Goal: Find specific page/section: Find specific page/section

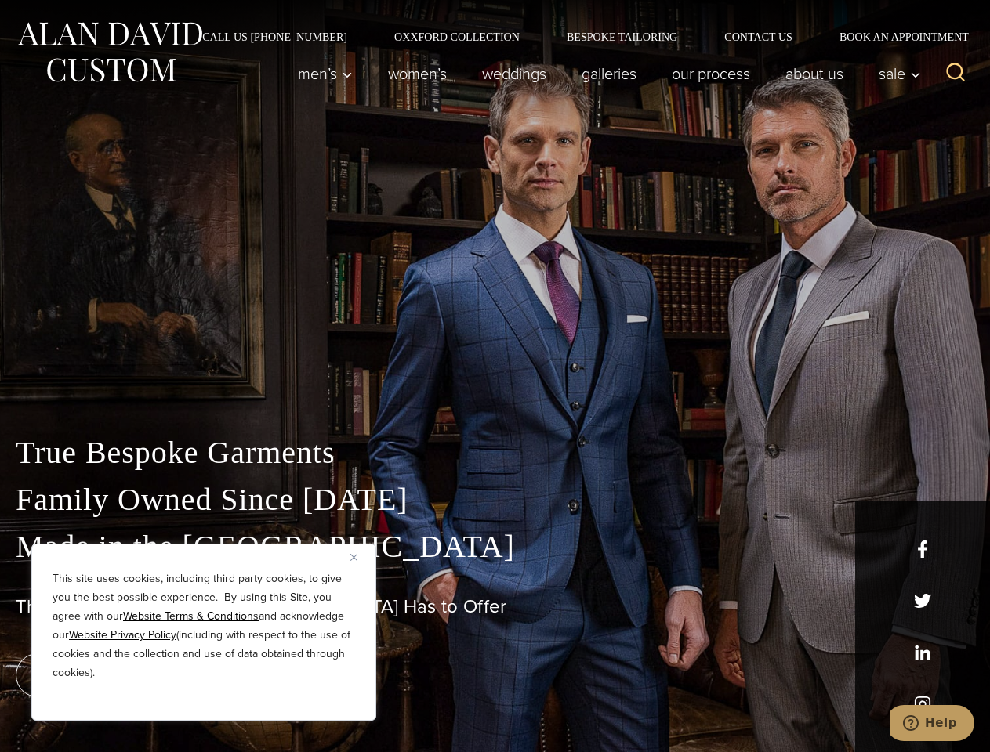
click at [495, 376] on div "True Bespoke Garments Family Owned Since [DATE] Made in [GEOGRAPHIC_DATA] The B…" at bounding box center [495, 551] width 990 height 401
click at [360, 557] on button "Close" at bounding box center [359, 557] width 19 height 19
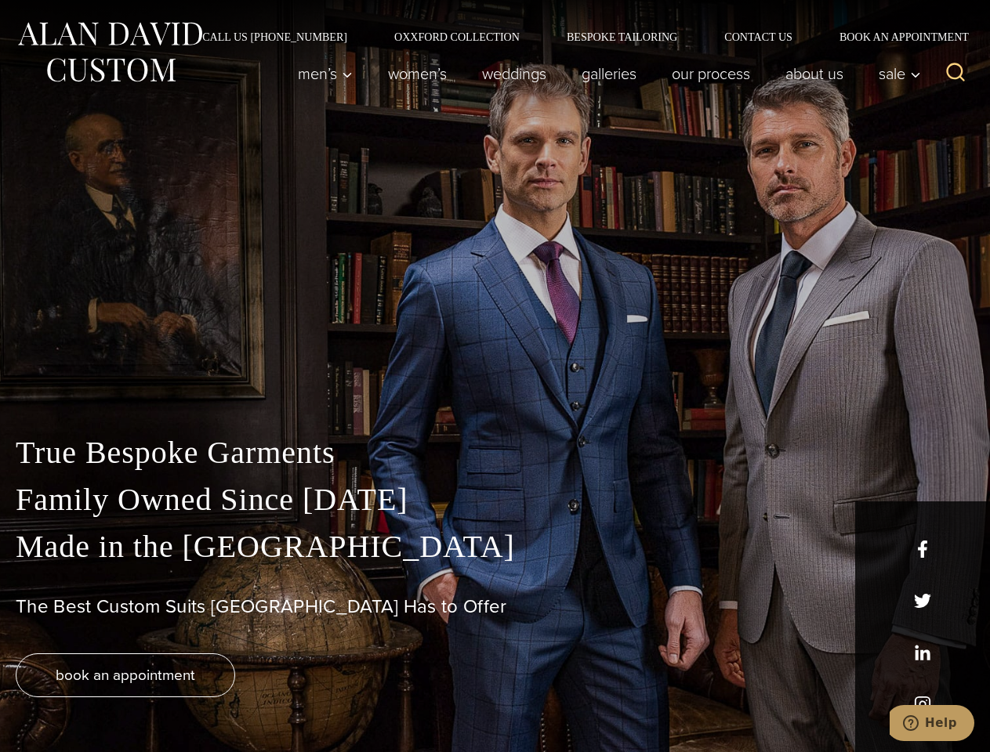
click at [204, 700] on div "True Bespoke Garments Family Owned Since [DATE] Made in [GEOGRAPHIC_DATA] The B…" at bounding box center [495, 590] width 990 height 323
click at [955, 74] on icon "Search" at bounding box center [955, 72] width 23 height 23
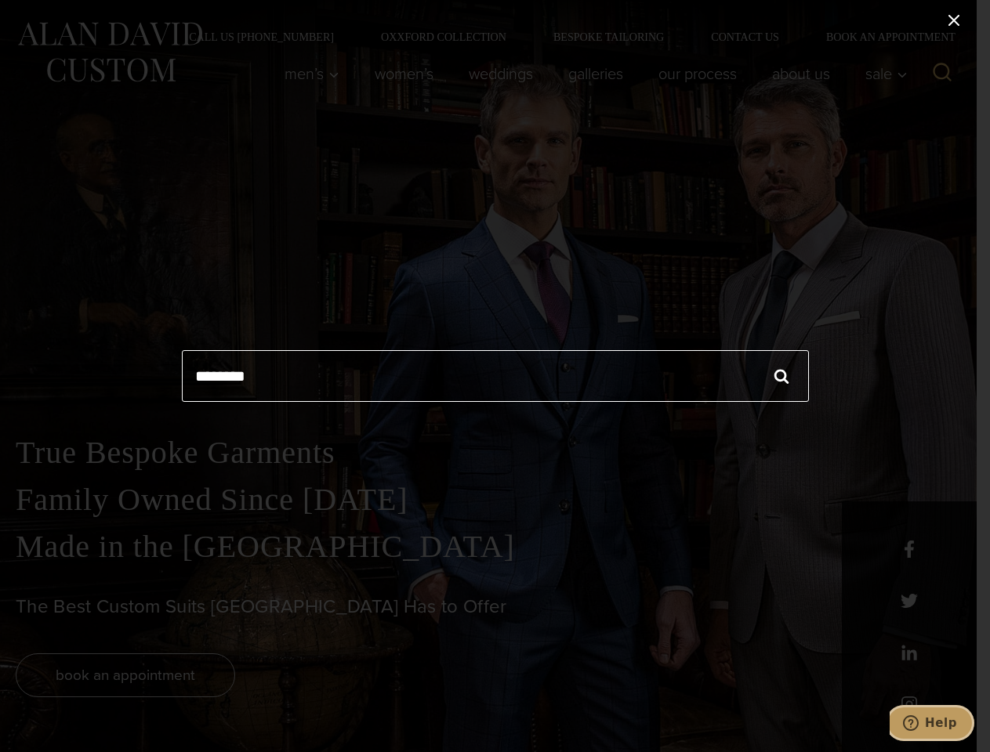
click at [919, 723] on icon "Help" at bounding box center [911, 724] width 16 height 16
